Goal: Navigation & Orientation: Find specific page/section

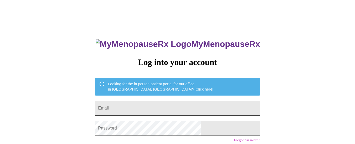
click at [210, 100] on input "Email" at bounding box center [177, 107] width 165 height 15
click at [203, 108] on input "Email" at bounding box center [177, 107] width 165 height 15
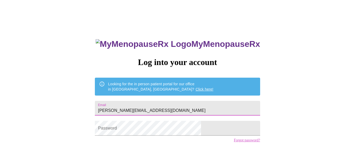
type input "[PERSON_NAME][EMAIL_ADDRESS][DOMAIN_NAME]"
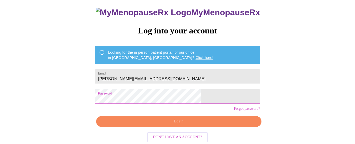
scroll to position [42, 0]
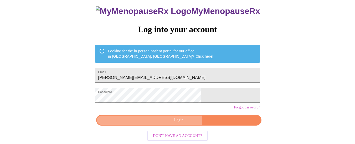
click at [144, 118] on span "Login" at bounding box center [178, 120] width 153 height 7
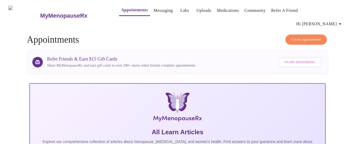
click at [153, 13] on link "Messaging" at bounding box center [162, 10] width 19 height 7
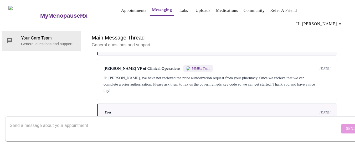
click at [179, 10] on link "Labs" at bounding box center [183, 10] width 9 height 7
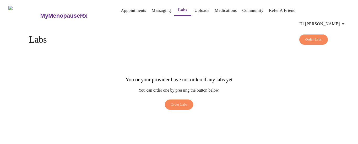
click at [176, 101] on span "Order Labs" at bounding box center [179, 104] width 17 height 6
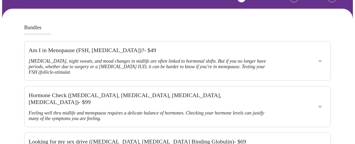
scroll to position [42, 0]
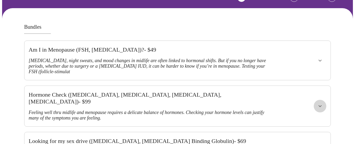
click at [322, 103] on icon "show more" at bounding box center [319, 106] width 6 height 6
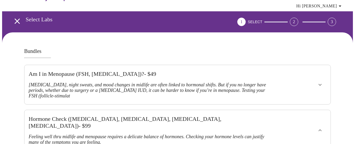
scroll to position [0, 0]
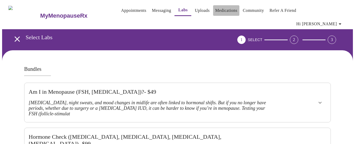
click at [224, 12] on link "Medications" at bounding box center [226, 10] width 22 height 7
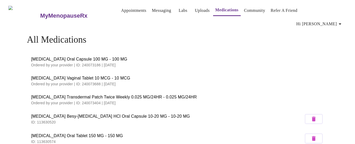
click at [257, 11] on link "Community" at bounding box center [254, 10] width 21 height 7
click at [65, 94] on span "[MEDICAL_DATA] Transdermal Patch Twice Weekly 0.025 MG/24HR - 0.025 MG/24HR" at bounding box center [177, 97] width 293 height 6
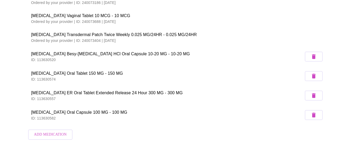
scroll to position [105, 0]
